Goal: Navigation & Orientation: Find specific page/section

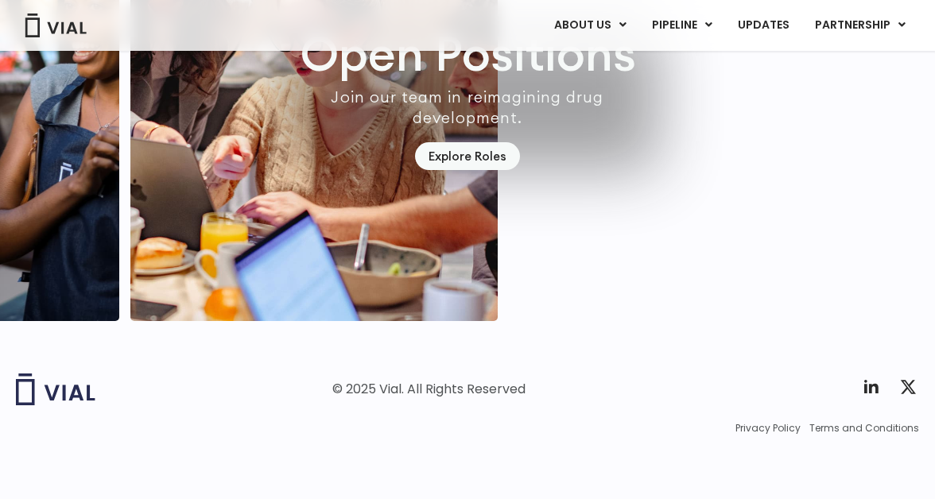
scroll to position [4612, 0]
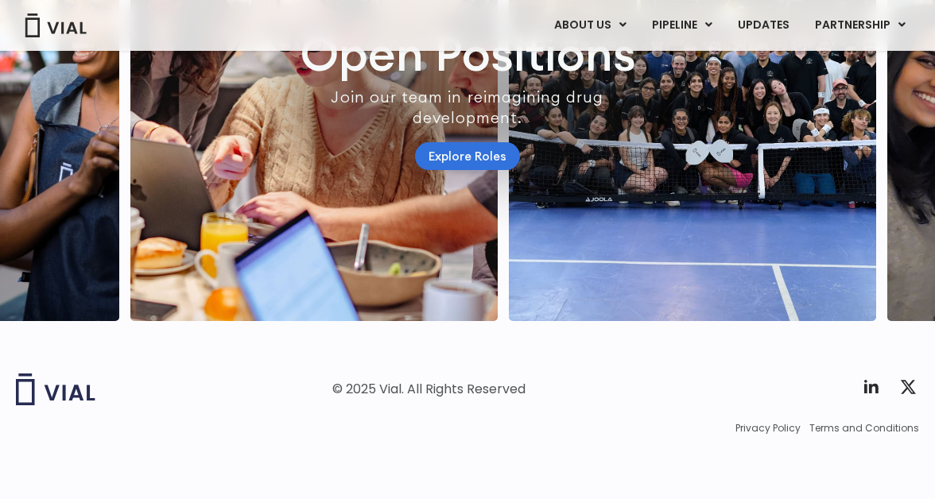
click at [494, 142] on link "Explore Roles" at bounding box center [467, 156] width 105 height 28
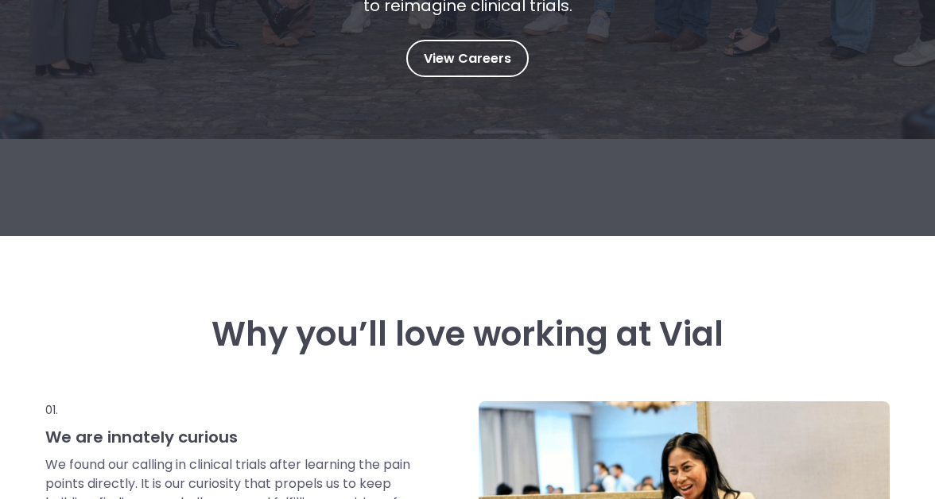
scroll to position [456, 0]
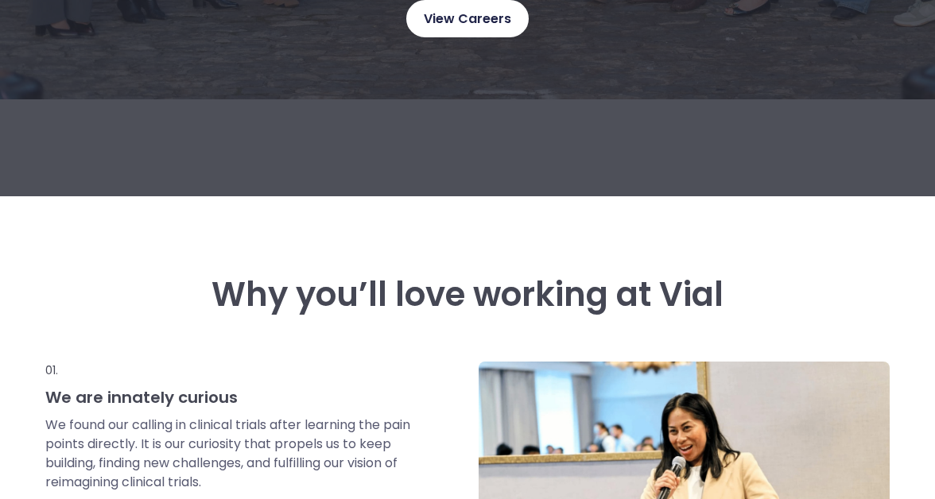
click at [475, 23] on span "View Careers" at bounding box center [467, 19] width 87 height 21
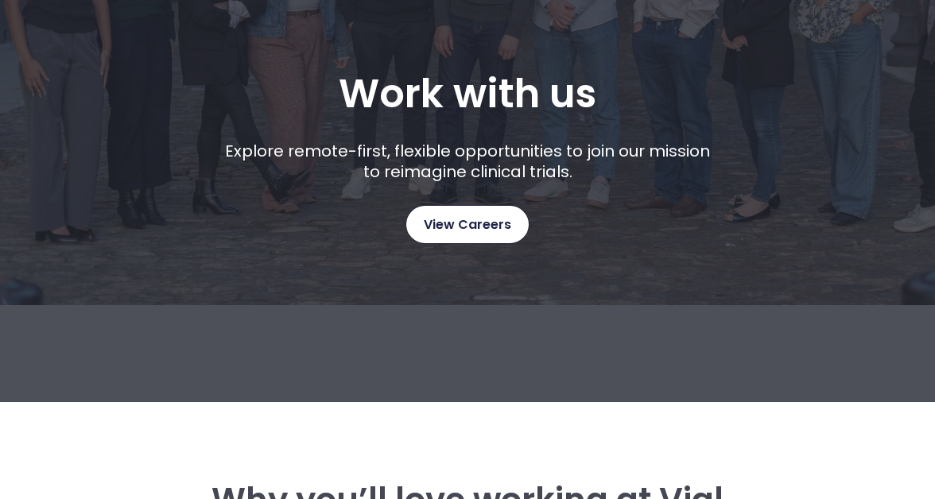
scroll to position [0, 0]
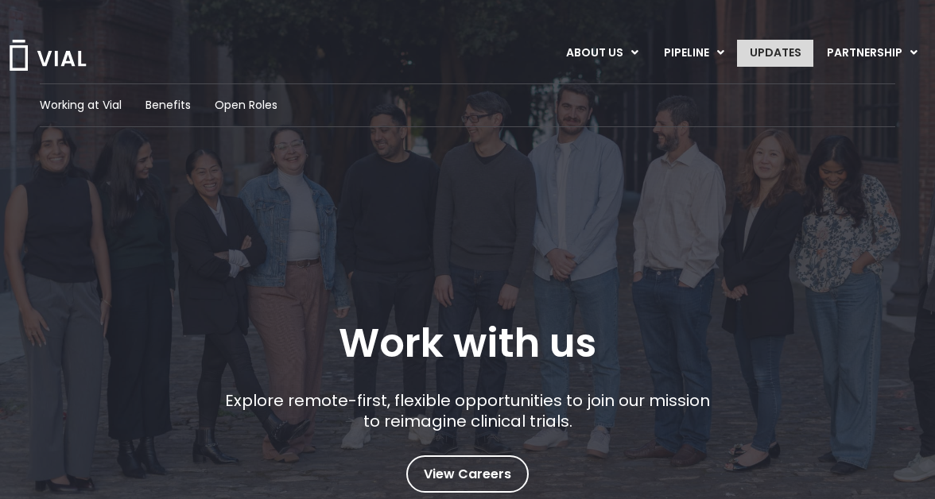
click at [764, 42] on link "UPDATES" at bounding box center [775, 53] width 76 height 27
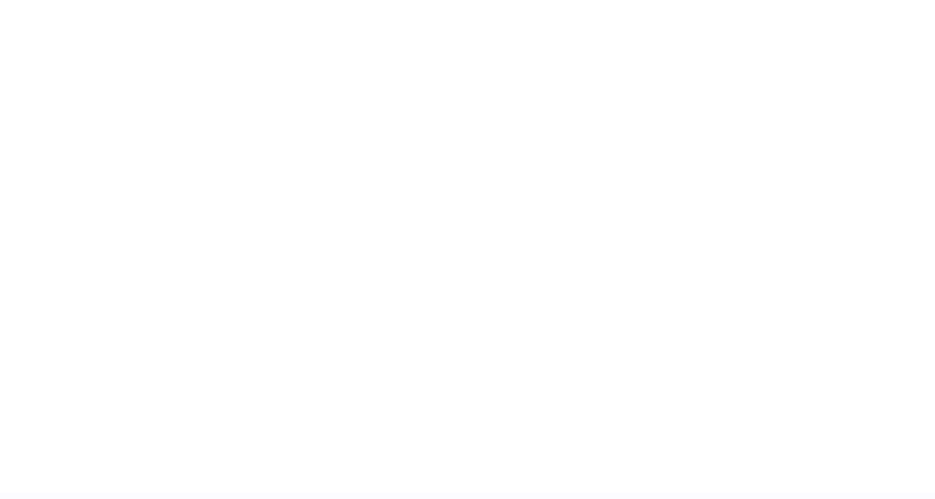
scroll to position [2539, 0]
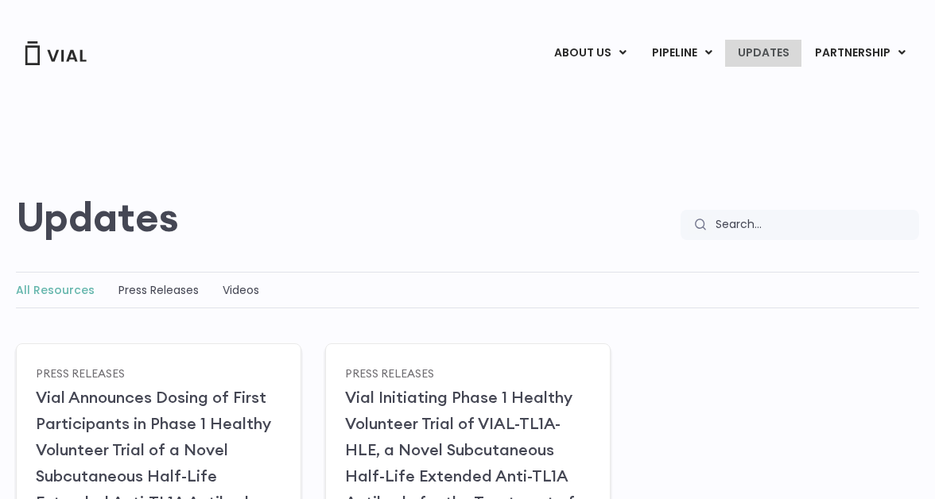
click at [778, 52] on link "UPDATES" at bounding box center [763, 53] width 76 height 27
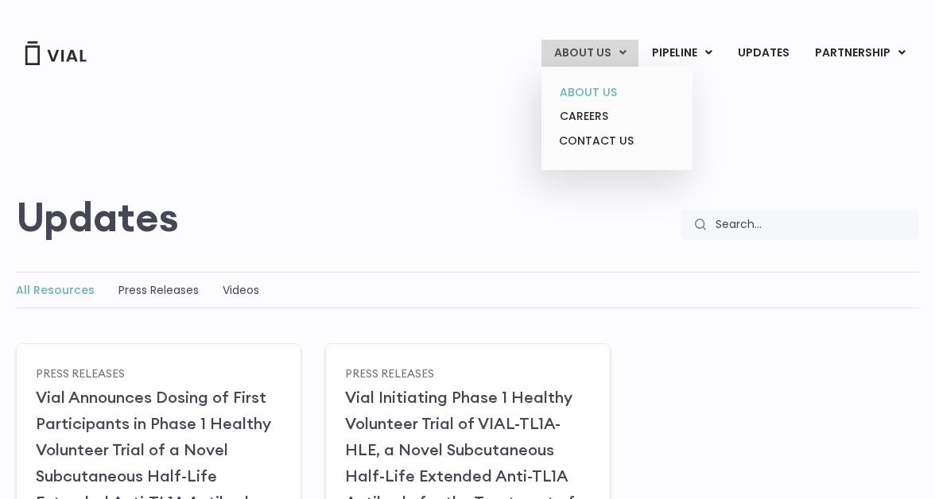
click at [604, 95] on link "ABOUT US" at bounding box center [616, 92] width 139 height 25
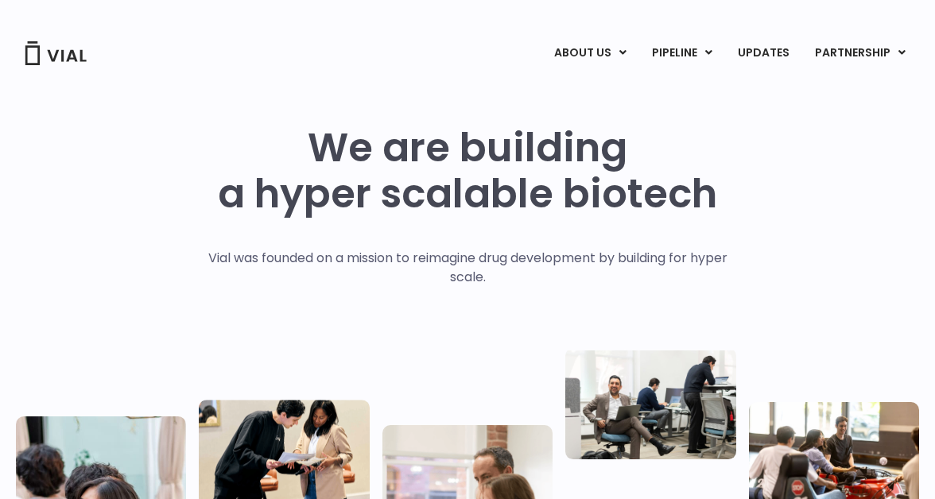
click at [589, 111] on link "CAREERS" at bounding box center [616, 116] width 139 height 25
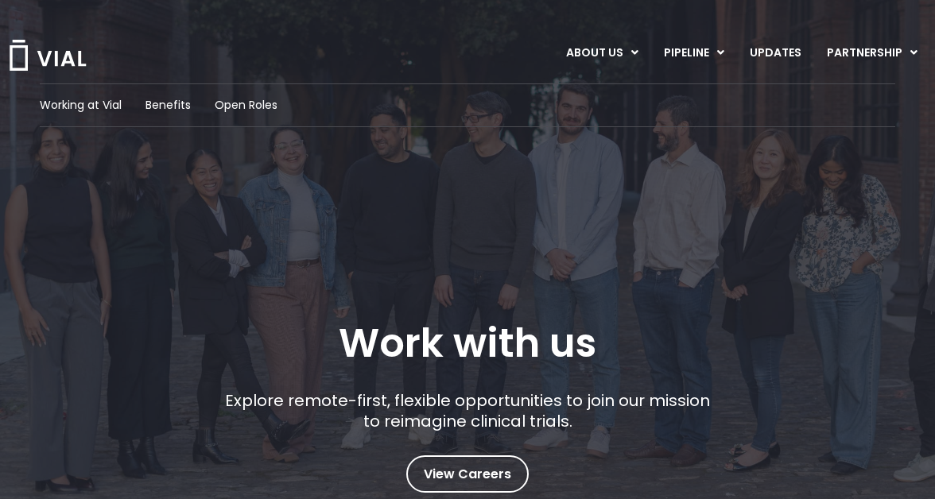
click at [503, 175] on div "Working at Vial Benefits Open Roles Work with us Explore remote-first, flexible…" at bounding box center [468, 288] width 856 height 410
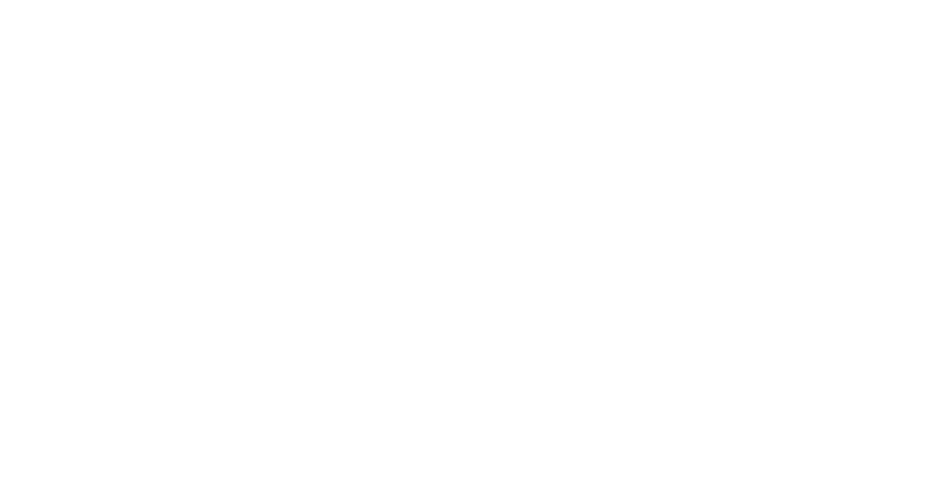
scroll to position [2636, 0]
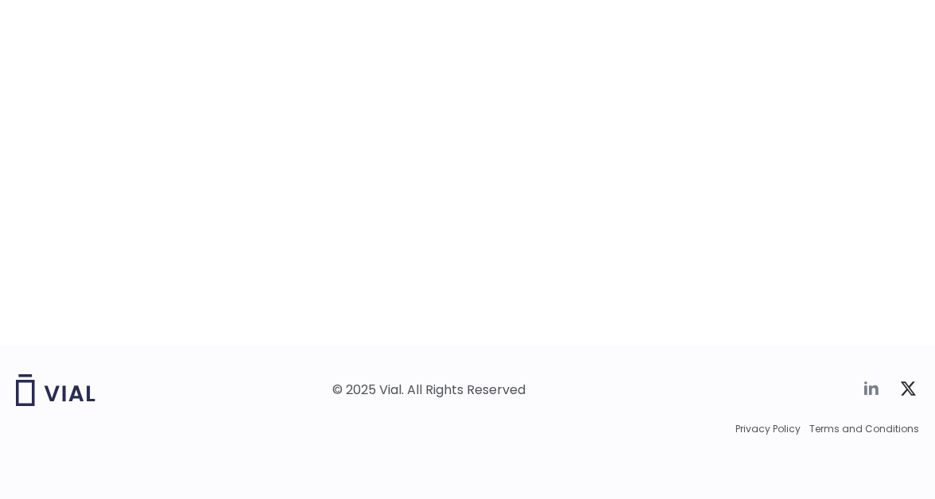
click at [873, 390] on icon at bounding box center [871, 388] width 19 height 19
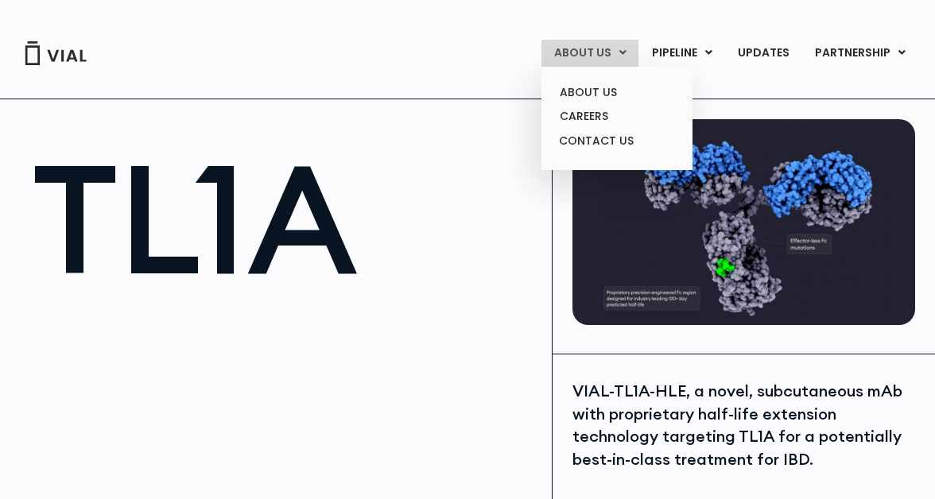
click at [620, 44] on link "ABOUT US" at bounding box center [590, 53] width 97 height 27
